Goal: Information Seeking & Learning: Find specific fact

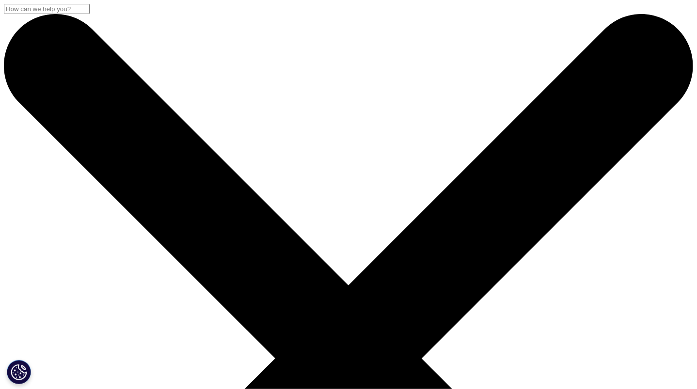
click at [90, 14] on input "搜索" at bounding box center [47, 9] width 86 height 10
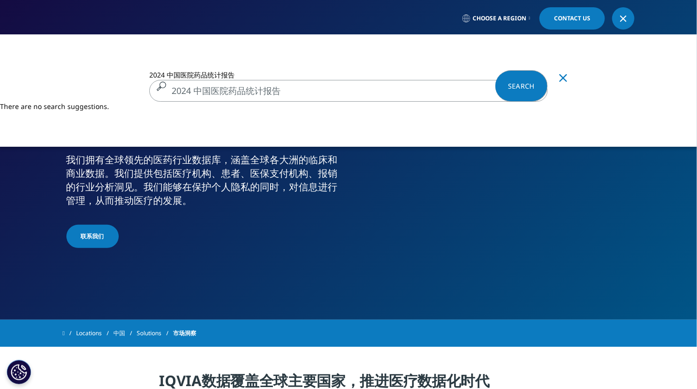
type input "2024 中国医院药品统计报告"
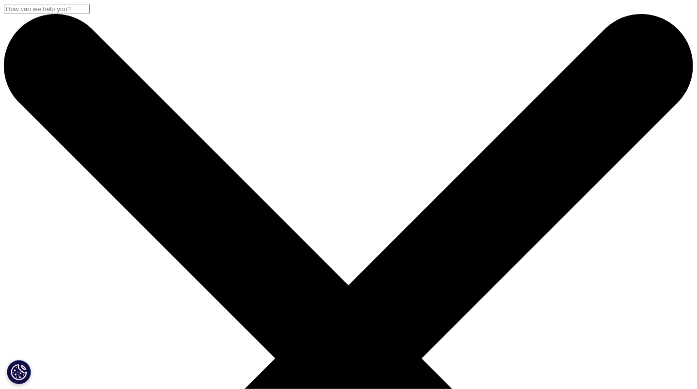
drag, startPoint x: 294, startPoint y: 146, endPoint x: 115, endPoint y: 147, distance: 178.9
type input "2024 中国"
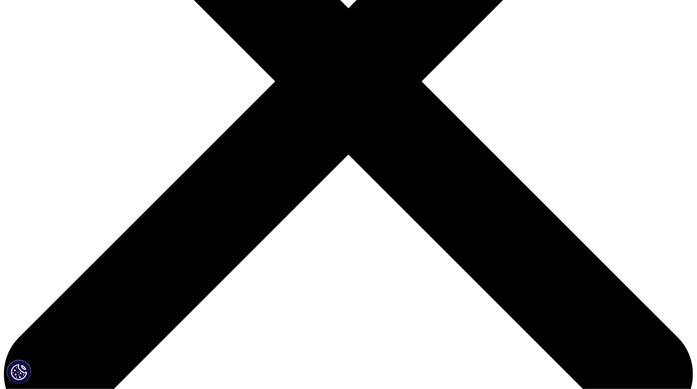
scroll to position [145, 0]
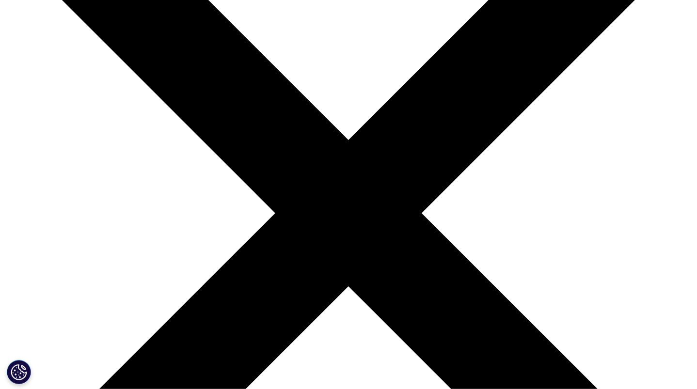
drag, startPoint x: 277, startPoint y: 169, endPoint x: 271, endPoint y: 169, distance: 5.8
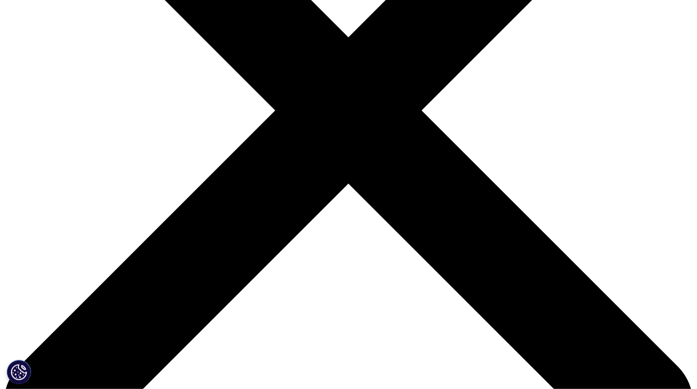
scroll to position [242, 0]
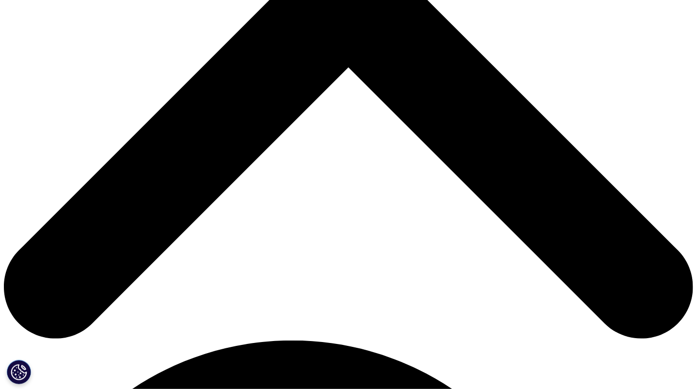
scroll to position [422, 0]
